Goal: Transaction & Acquisition: Book appointment/travel/reservation

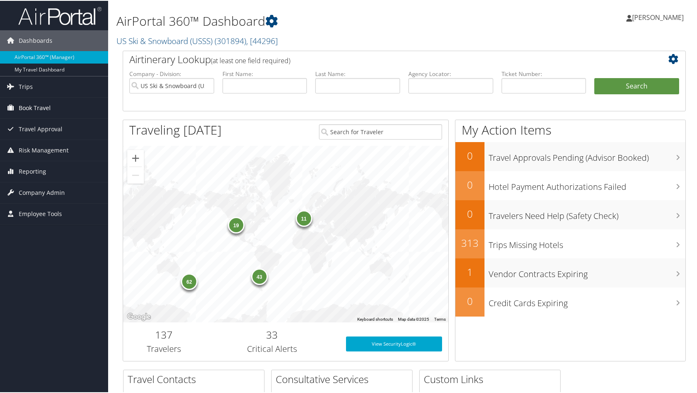
click at [34, 109] on span "Book Travel" at bounding box center [35, 107] width 32 height 21
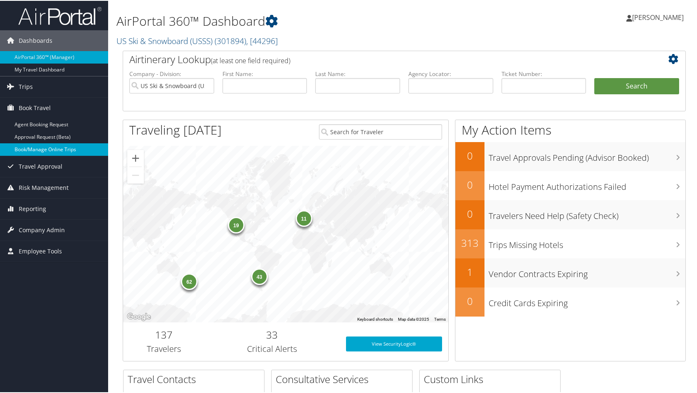
click at [44, 150] on link "Book/Manage Online Trips" at bounding box center [54, 149] width 108 height 12
